Goal: Transaction & Acquisition: Download file/media

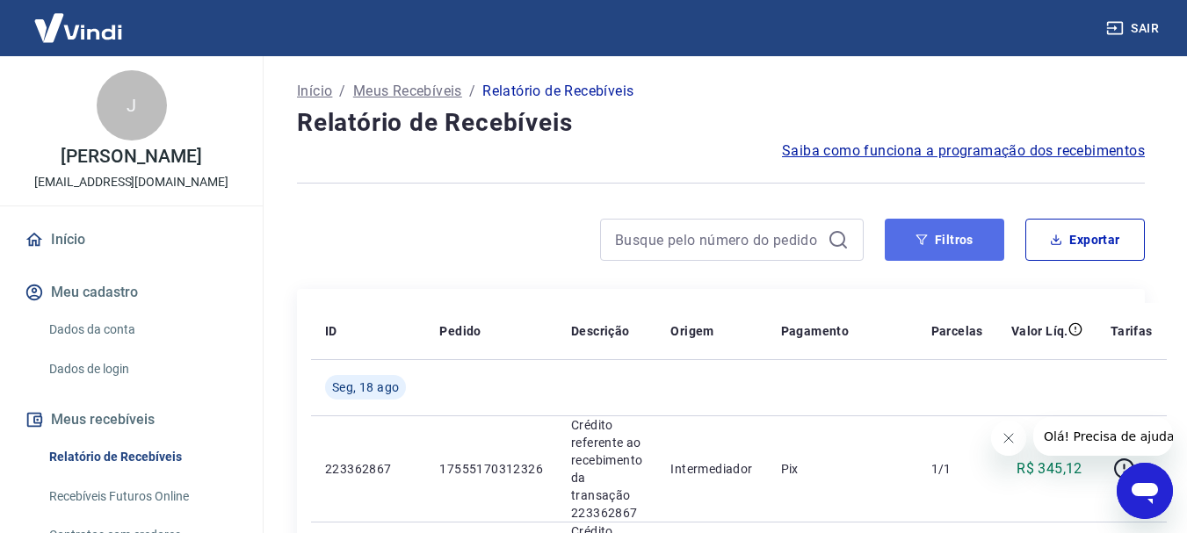
click at [932, 224] on button "Filtros" at bounding box center [944, 240] width 119 height 42
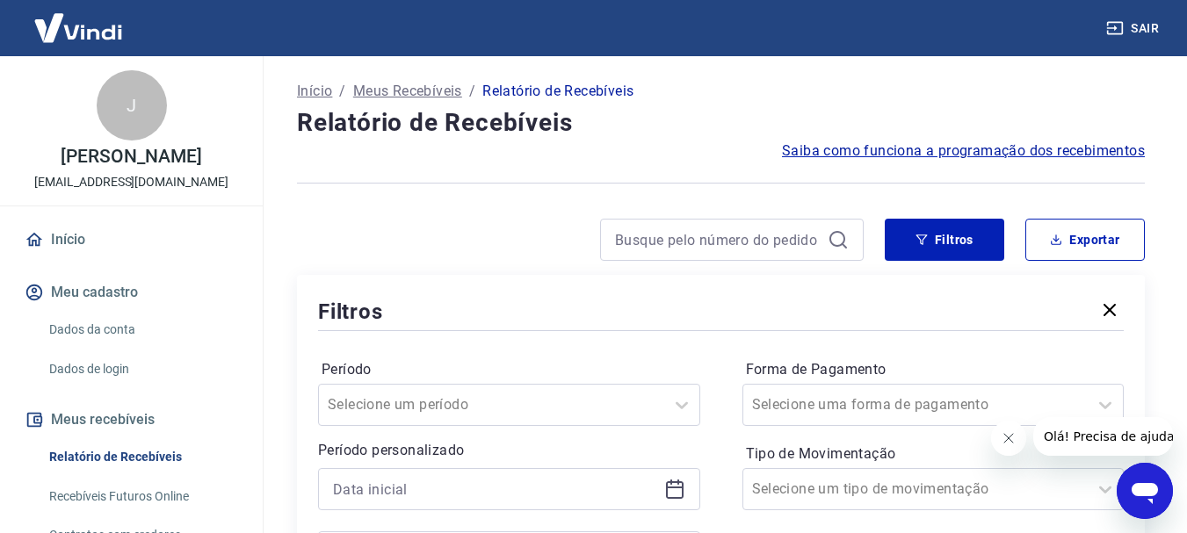
click at [1005, 444] on icon "Fechar mensagem da empresa" at bounding box center [1007, 438] width 14 height 14
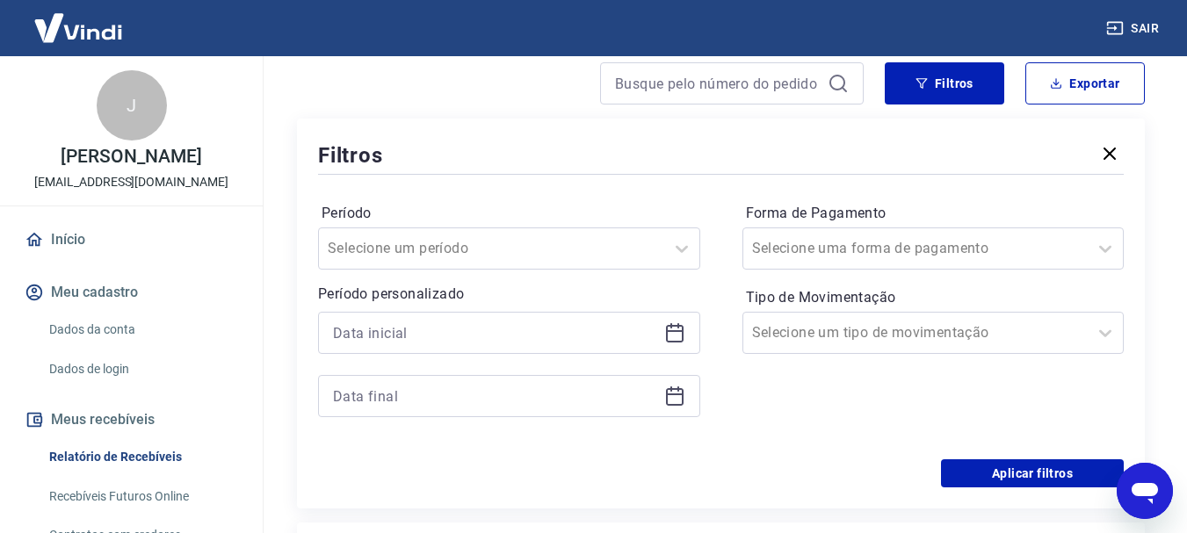
scroll to position [176, 0]
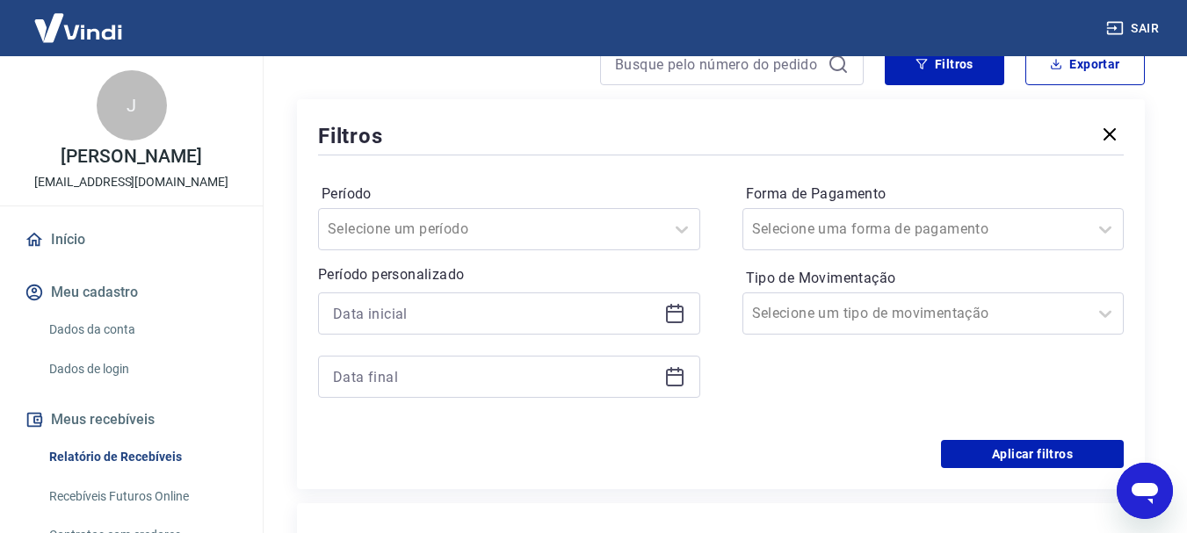
click at [679, 321] on icon at bounding box center [675, 315] width 18 height 18
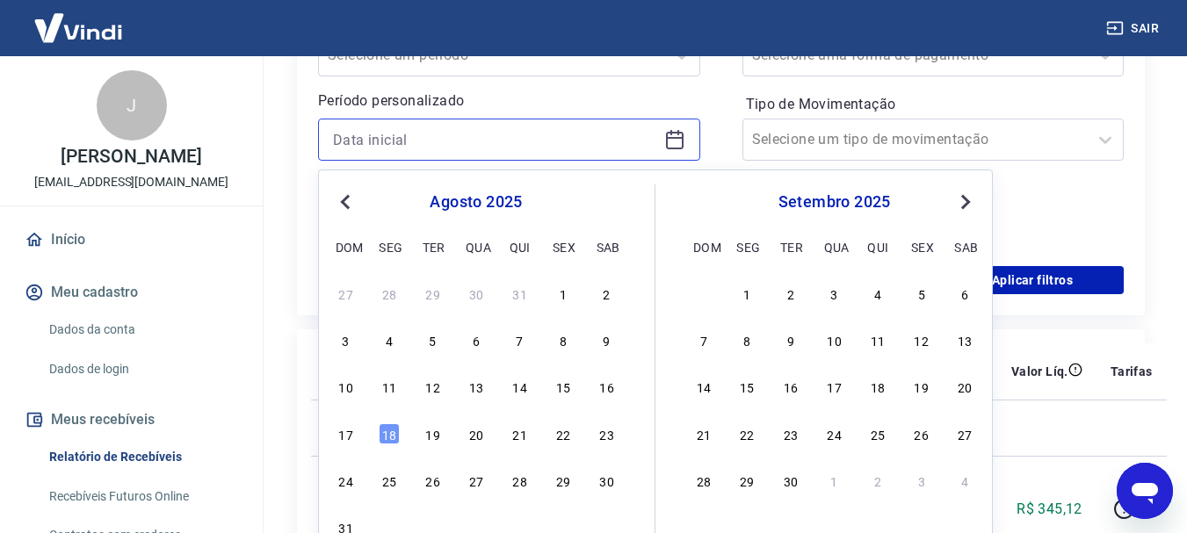
scroll to position [351, 0]
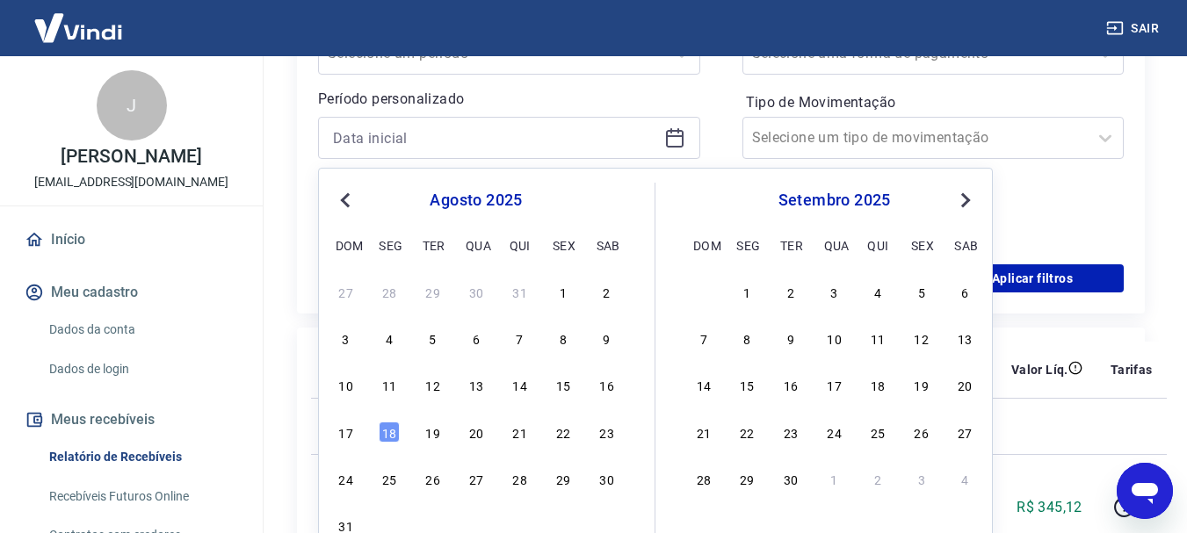
click at [531, 380] on div "10 11 12 13 14 15 16" at bounding box center [476, 384] width 286 height 25
click at [524, 386] on div "14" at bounding box center [519, 384] width 21 height 21
type input "[DATE]"
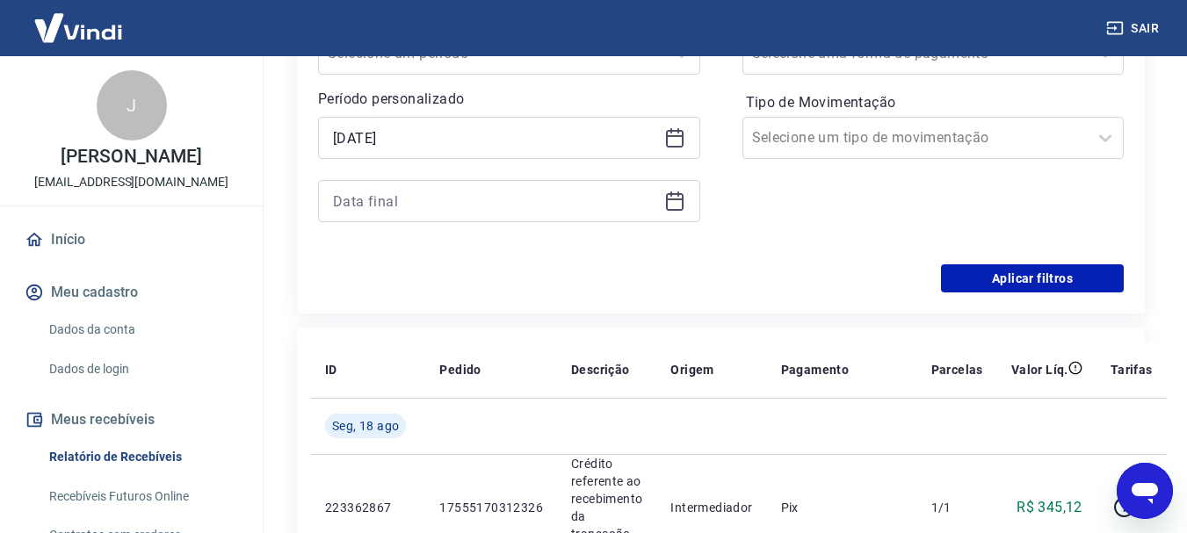
click at [668, 198] on icon at bounding box center [674, 201] width 21 height 21
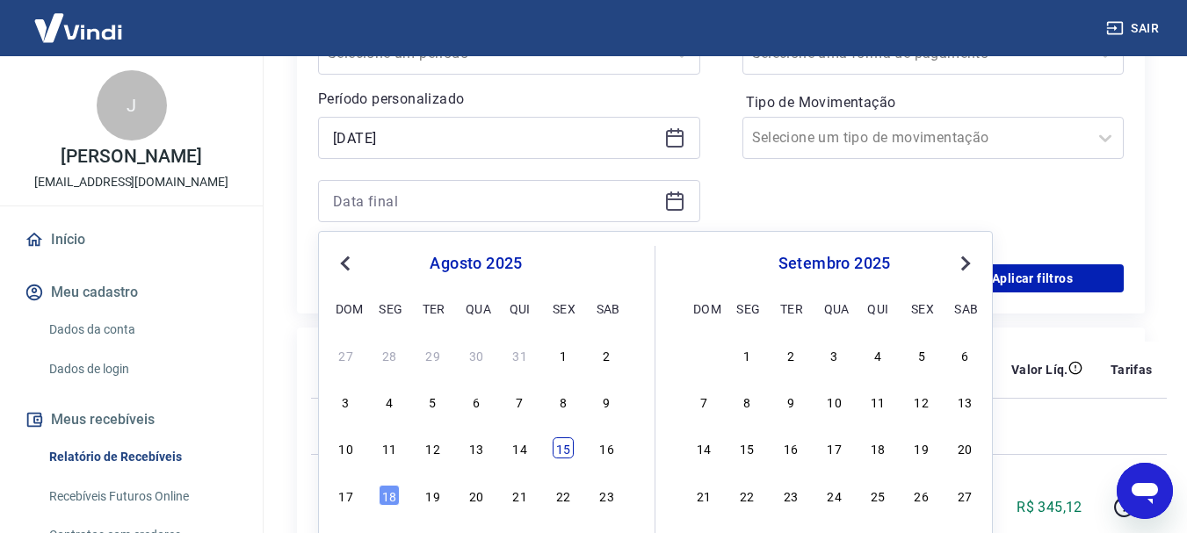
click at [555, 451] on div "15" at bounding box center [562, 447] width 21 height 21
type input "[DATE]"
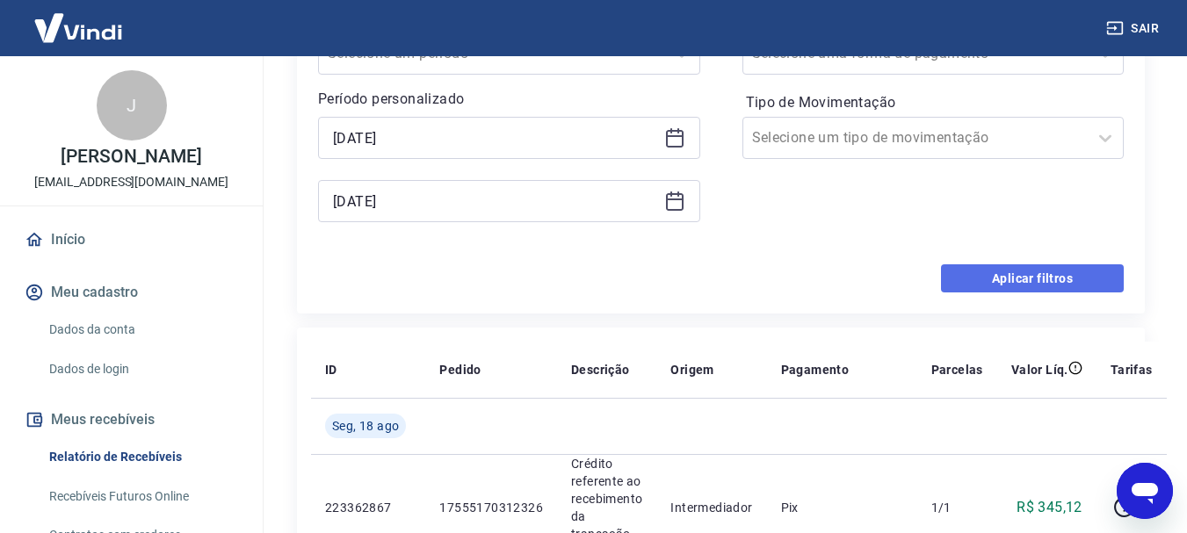
click at [1043, 282] on button "Aplicar filtros" at bounding box center [1032, 278] width 183 height 28
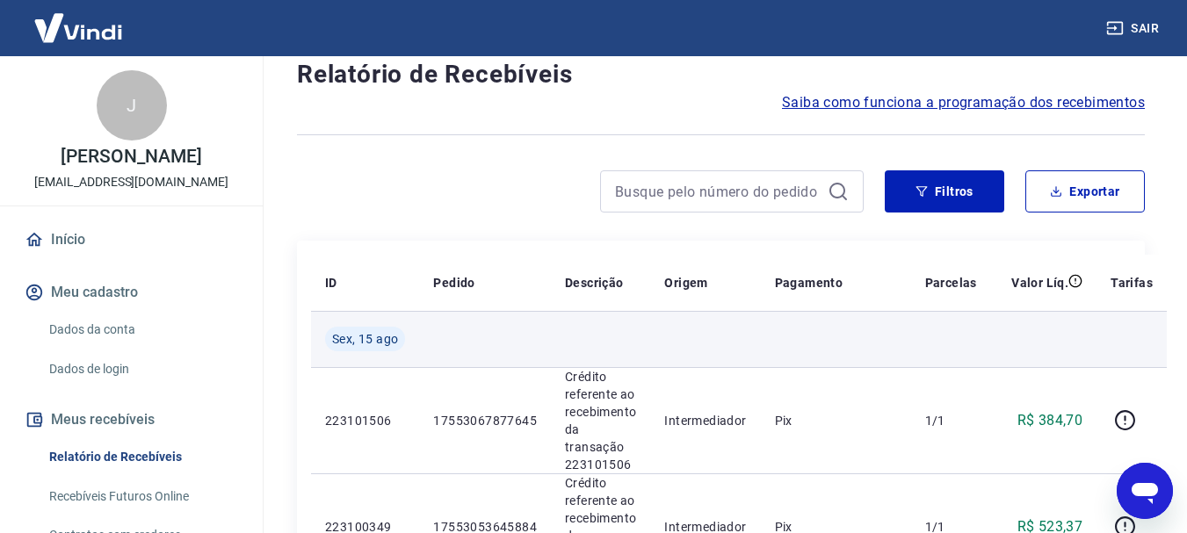
scroll to position [88, 0]
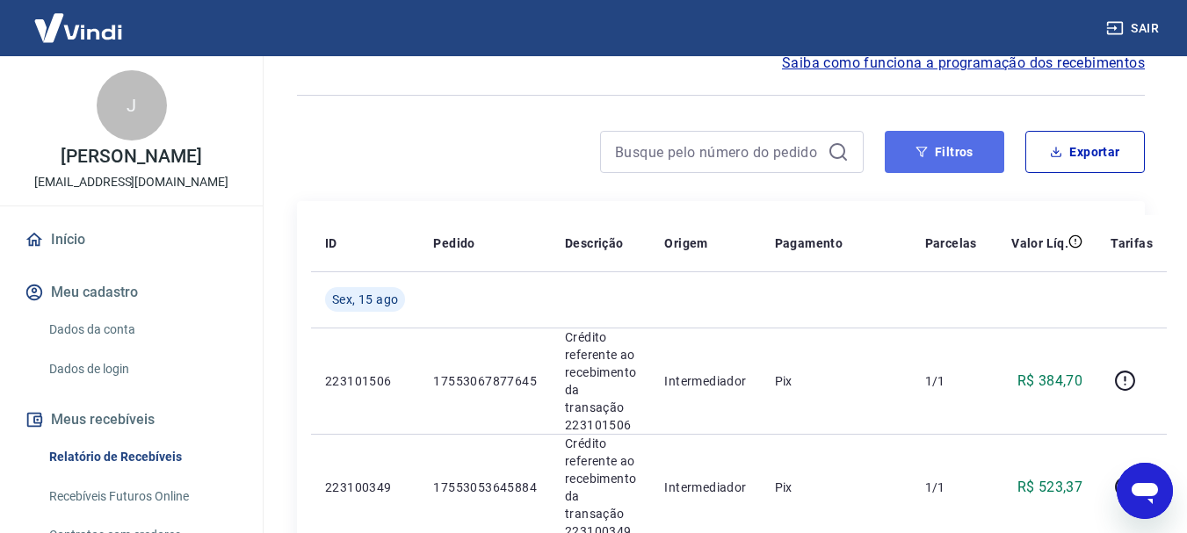
click at [973, 172] on button "Filtros" at bounding box center [944, 152] width 119 height 42
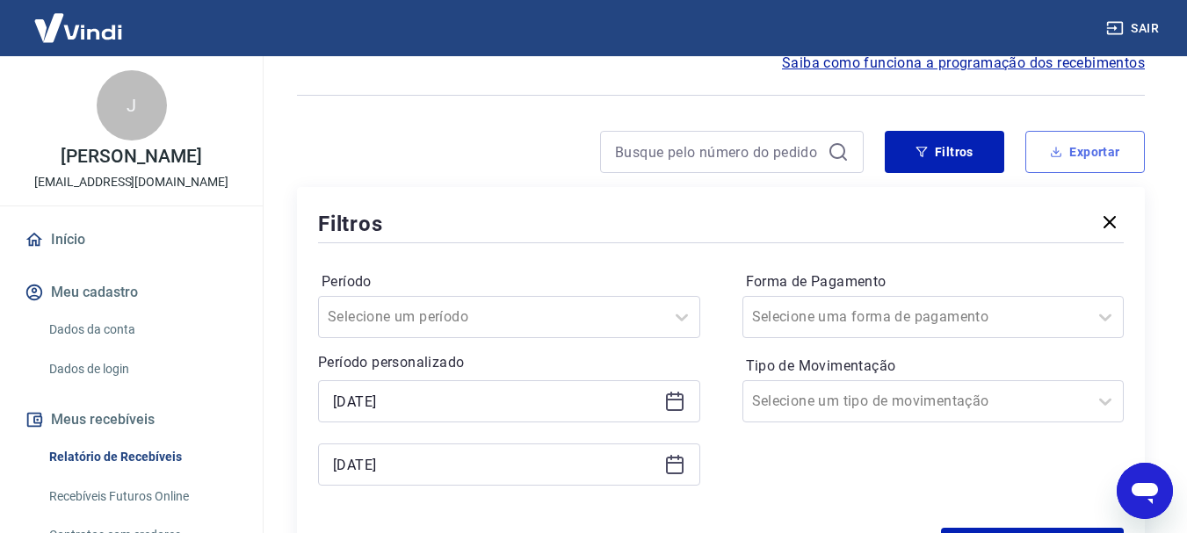
click at [1079, 153] on button "Exportar" at bounding box center [1084, 152] width 119 height 42
type input "[DATE]"
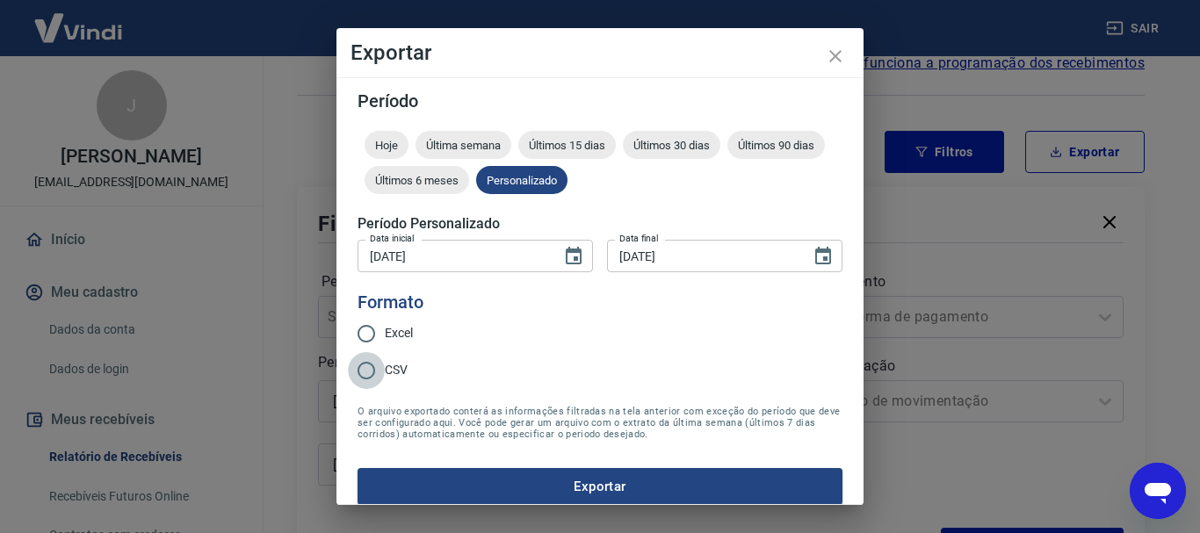
click at [362, 374] on input "CSV" at bounding box center [366, 370] width 37 height 37
radio input "true"
click at [423, 485] on button "Exportar" at bounding box center [599, 486] width 485 height 37
